Goal: Find contact information: Find contact information

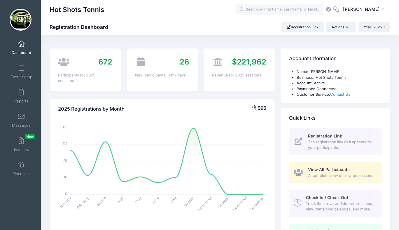
select select
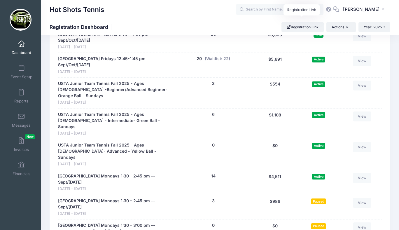
scroll to position [1474, 0]
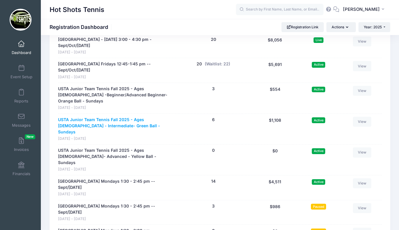
click at [100, 117] on link "USTA Junior Team Tennis Fall 2025 - Ages 10-12 - Intermediate- Green Ball - Sun…" at bounding box center [115, 126] width 114 height 18
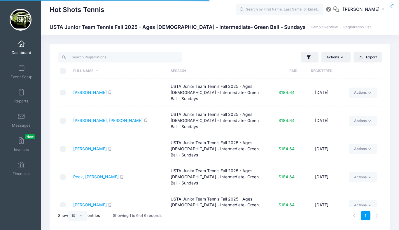
select select "10"
click at [362, 88] on link "Actions" at bounding box center [363, 93] width 28 height 10
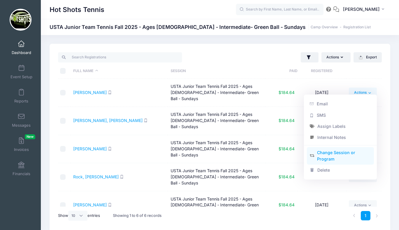
click at [330, 156] on link "Change Session or Program" at bounding box center [340, 156] width 67 height 18
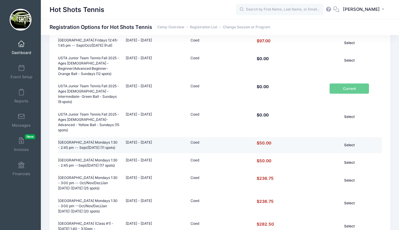
scroll to position [343, 0]
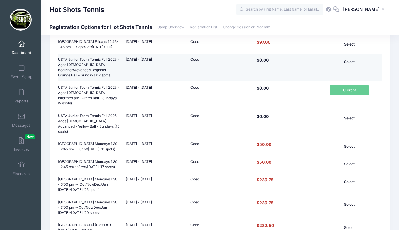
click at [347, 61] on button "Select" at bounding box center [349, 62] width 39 height 10
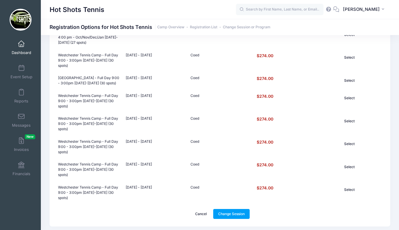
scroll to position [662, 0]
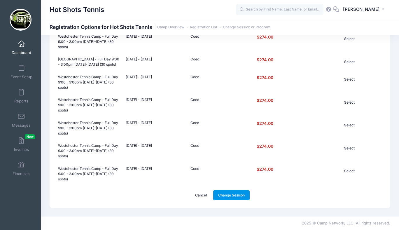
click at [230, 194] on link "Change Session" at bounding box center [231, 195] width 37 height 10
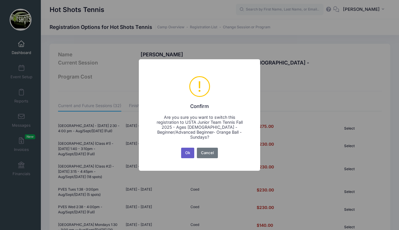
click at [190, 149] on button "Ok" at bounding box center [187, 153] width 13 height 11
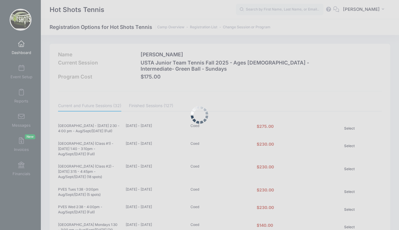
scroll to position [662, 0]
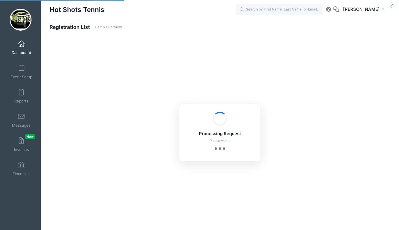
select select "10"
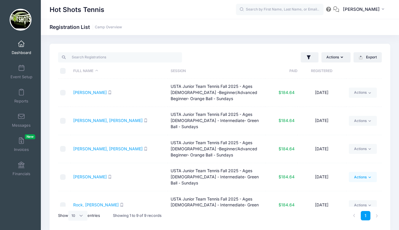
click at [360, 172] on link "Actions" at bounding box center [363, 177] width 28 height 10
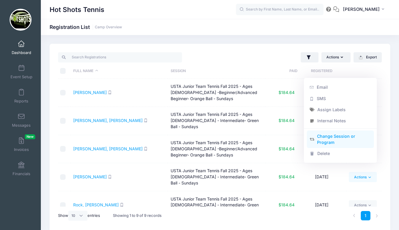
click at [335, 139] on link "Change Session or Program" at bounding box center [340, 139] width 67 height 18
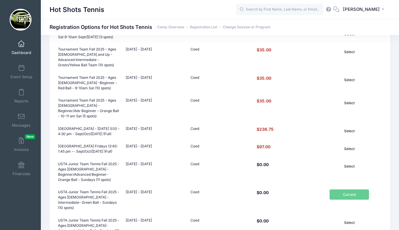
scroll to position [241, 0]
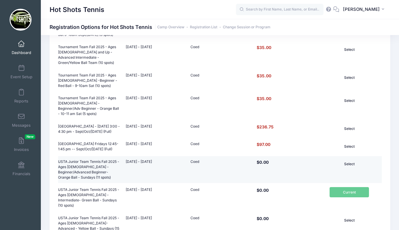
click at [349, 165] on button "Select" at bounding box center [349, 164] width 39 height 10
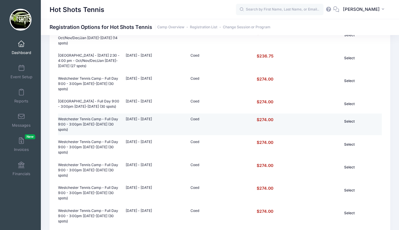
scroll to position [662, 0]
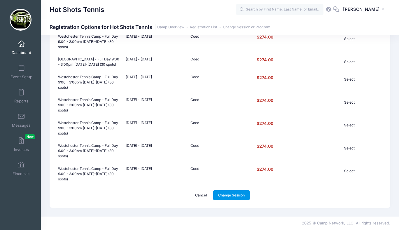
click at [228, 190] on link "Change Session" at bounding box center [231, 195] width 37 height 10
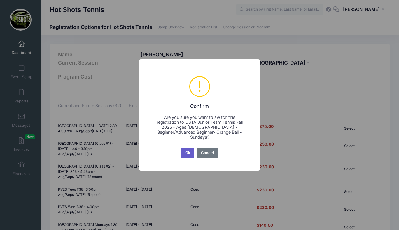
click at [187, 152] on button "Ok" at bounding box center [187, 153] width 13 height 11
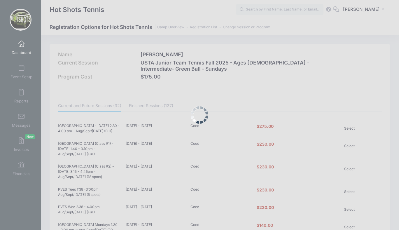
scroll to position [662, 0]
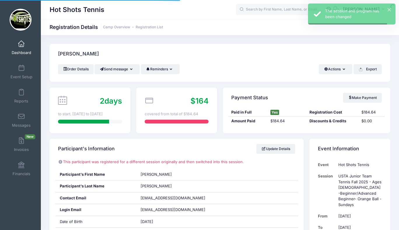
click at [21, 47] on span at bounding box center [21, 44] width 0 height 6
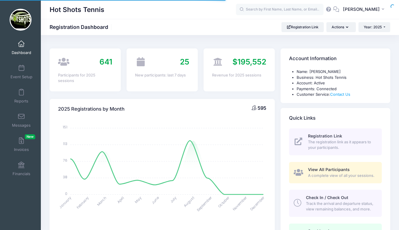
select select
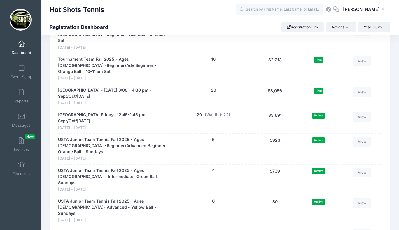
scroll to position [1429, 0]
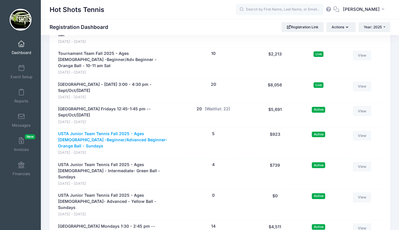
click at [108, 131] on link "USTA Junior Team Tennis Fall 2025 - Ages [DEMOGRAPHIC_DATA] -Beginner/Advanced …" at bounding box center [115, 140] width 114 height 18
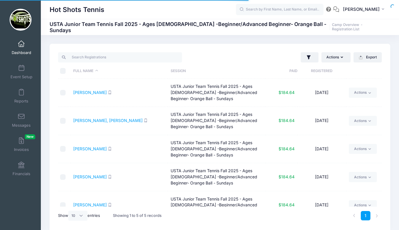
select select "10"
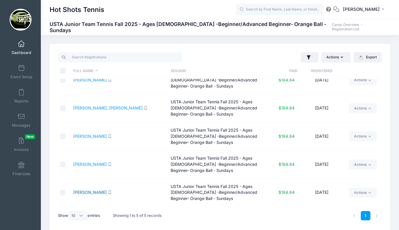
click at [86, 193] on link "[PERSON_NAME]" at bounding box center [90, 192] width 34 height 5
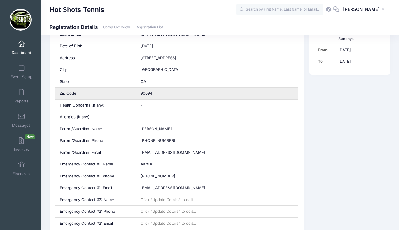
scroll to position [176, 0]
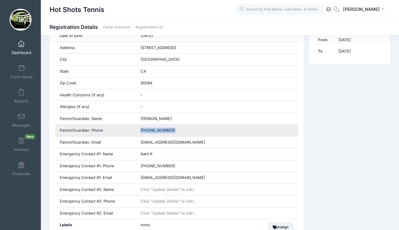
drag, startPoint x: 141, startPoint y: 130, endPoint x: 176, endPoint y: 130, distance: 35.9
click at [176, 130] on div "(510) 282-3863" at bounding box center [217, 131] width 162 height 12
copy span "(510) 282-3863"
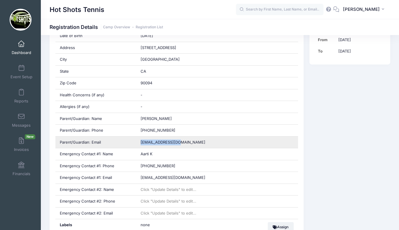
drag, startPoint x: 141, startPoint y: 142, endPoint x: 185, endPoint y: 141, distance: 43.8
click at [185, 141] on div "Rush4all@gmail.com" at bounding box center [217, 143] width 162 height 12
copy span "Rush4all@gmail.com"
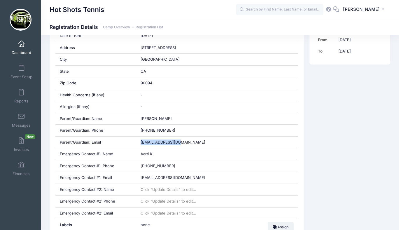
click at [21, 46] on span at bounding box center [21, 44] width 0 height 6
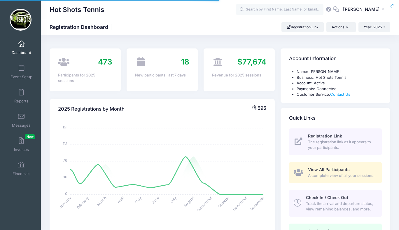
select select
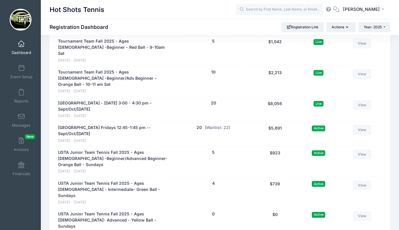
scroll to position [1411, 0]
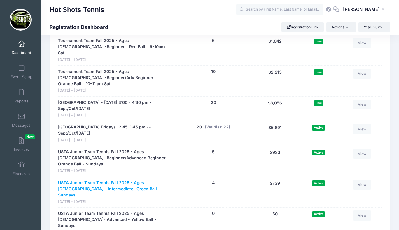
click at [106, 180] on link "USTA Junior Team Tennis Fall 2025 - Ages [DEMOGRAPHIC_DATA] - Intermediate- Gre…" at bounding box center [115, 189] width 114 height 18
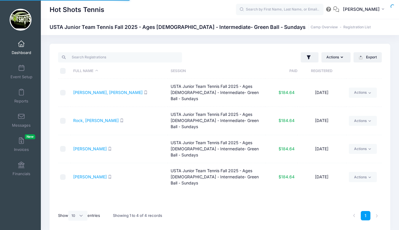
select select "10"
click at [89, 118] on link "Rock, [PERSON_NAME]" at bounding box center [96, 120] width 46 height 5
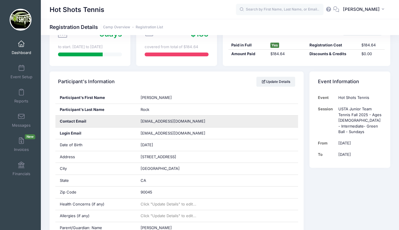
scroll to position [69, 0]
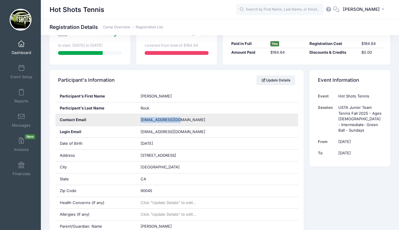
drag, startPoint x: 140, startPoint y: 119, endPoint x: 177, endPoint y: 120, distance: 37.0
click at [177, 120] on div "falconerkl@aol.com" at bounding box center [217, 120] width 162 height 12
copy span "falconerkl@aol.com"
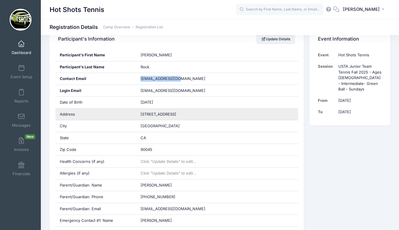
scroll to position [118, 0]
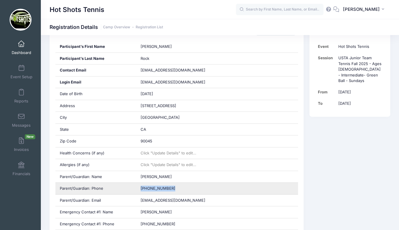
drag, startPoint x: 140, startPoint y: 187, endPoint x: 170, endPoint y: 186, distance: 30.1
click at [170, 186] on div "(310) 621-0500" at bounding box center [217, 189] width 162 height 12
copy span "(310) 621-0500"
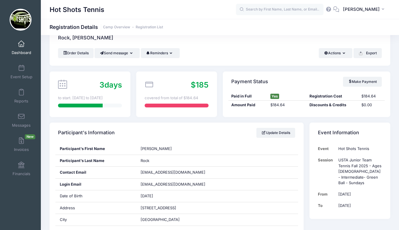
scroll to position [0, 0]
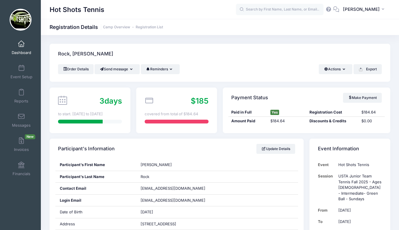
click at [20, 48] on link "Dashboard" at bounding box center [22, 47] width 28 height 20
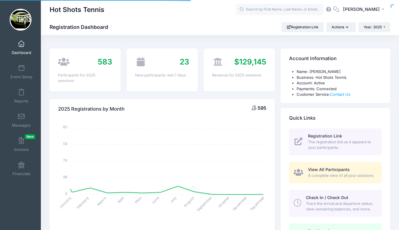
select select
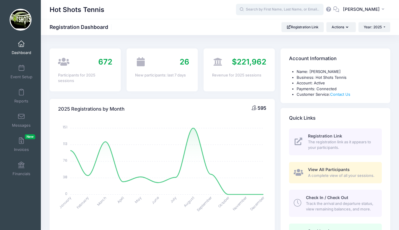
click at [262, 8] on input "text" at bounding box center [280, 10] width 88 height 12
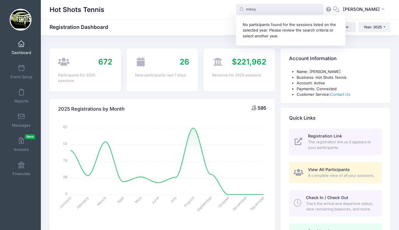
click at [272, 10] on input "mikey" at bounding box center [280, 10] width 88 height 12
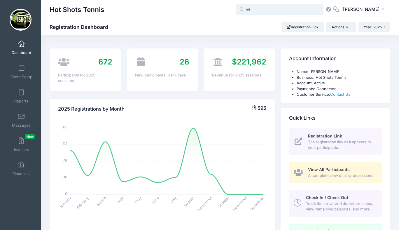
type input "m"
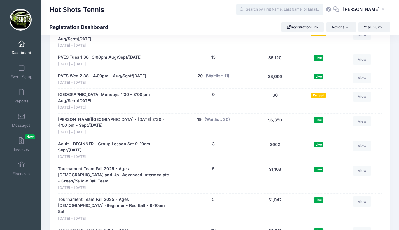
scroll to position [1257, 0]
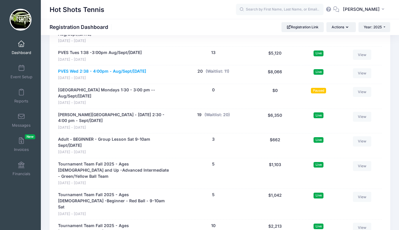
click at [99, 71] on link "PVES Wed 2:38 - 4:00pm - Aug/Sept/[DATE]" at bounding box center [102, 71] width 88 height 6
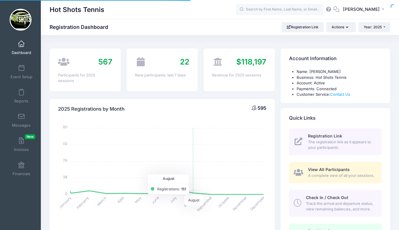
select select
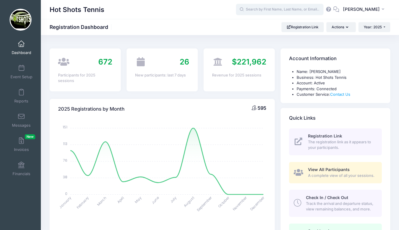
click at [271, 11] on input "text" at bounding box center [280, 10] width 88 height 12
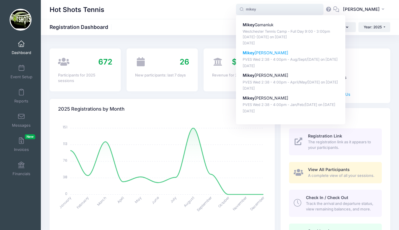
click at [271, 51] on p "Mikey Roskopf" at bounding box center [291, 53] width 96 height 6
type input "Mikey Roskopf (PVES Wed 2:38 - 4:00pm - Aug/Sept/Oct 2025, Aug-20, 2025)"
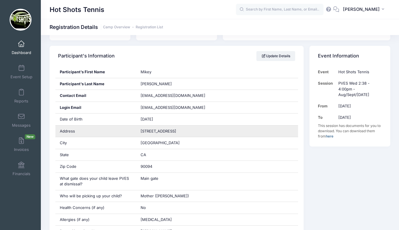
scroll to position [84, 0]
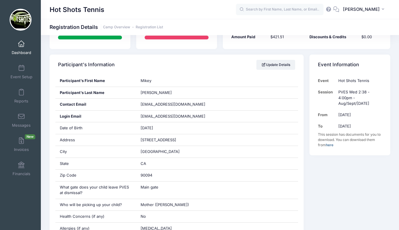
click at [22, 47] on link "Dashboard" at bounding box center [22, 47] width 28 height 20
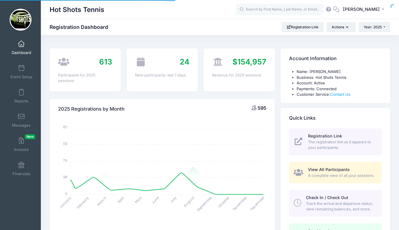
select select
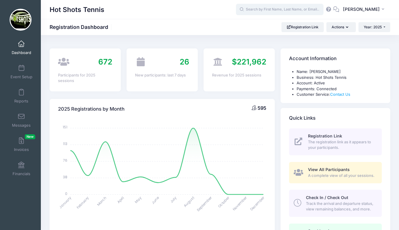
click at [269, 6] on input "text" at bounding box center [280, 10] width 88 height 12
type input "n"
click at [371, 26] on span "Year: 2025" at bounding box center [373, 27] width 18 height 4
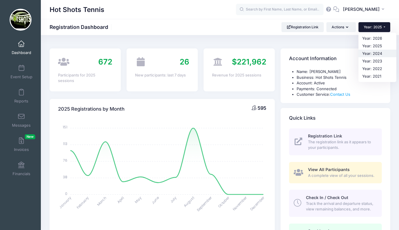
click at [367, 53] on link "Year: 2024" at bounding box center [377, 54] width 38 height 8
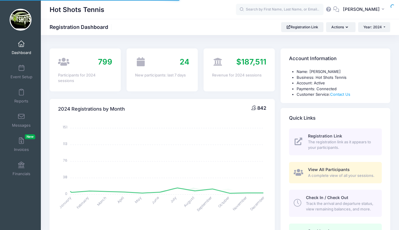
click at [270, 11] on input "text" at bounding box center [280, 10] width 88 height 12
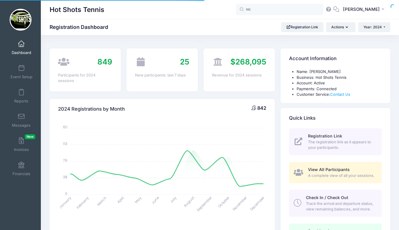
type input "nico"
select select
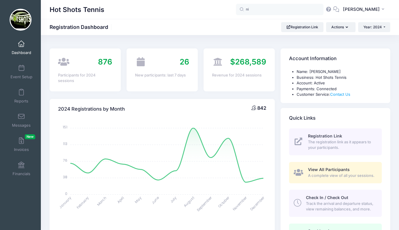
type input "n"
click at [276, 13] on input "text" at bounding box center [280, 10] width 88 height 12
type input "d"
type input "a"
click at [367, 26] on span "Year: 2024" at bounding box center [372, 27] width 18 height 4
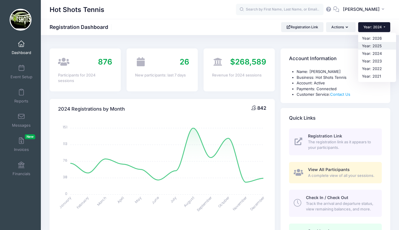
click at [367, 44] on link "Year: 2025" at bounding box center [377, 46] width 38 height 8
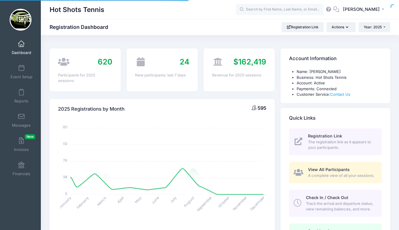
select select
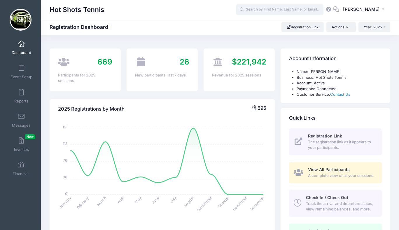
click at [267, 11] on input "text" at bounding box center [280, 10] width 88 height 12
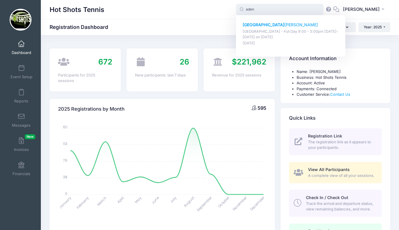
click at [271, 24] on p "Aden Patchen" at bounding box center [291, 25] width 96 height 6
type input "Aden Patchen (Westchester Tennis Camp - Full Day 9:00 - 3:00pm July 21-25, 2025…"
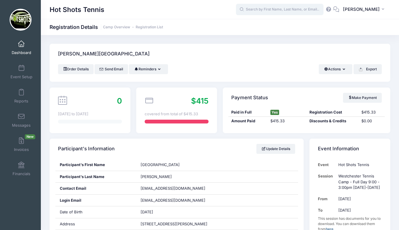
click at [272, 10] on input "text" at bounding box center [280, 10] width 88 height 12
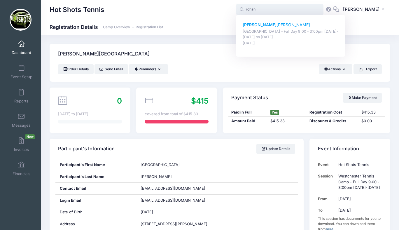
click at [266, 25] on strong "[PERSON_NAME]" at bounding box center [260, 24] width 34 height 5
type input "[PERSON_NAME] ([GEOGRAPHIC_DATA] - Full Day 9:00 - 3:00pm [DATE]-[DATE], [DATE])"
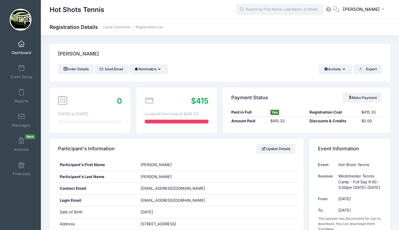
click at [270, 11] on input "text" at bounding box center [280, 10] width 88 height 12
type input "j"
click at [21, 46] on span at bounding box center [21, 44] width 0 height 6
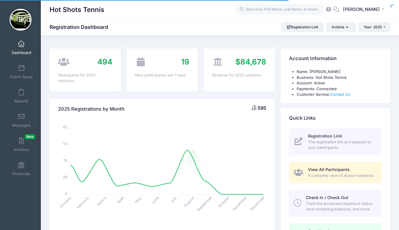
select select
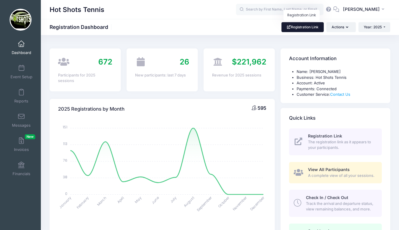
click at [303, 28] on link "Registration Link" at bounding box center [302, 27] width 42 height 10
